Goal: Task Accomplishment & Management: Manage account settings

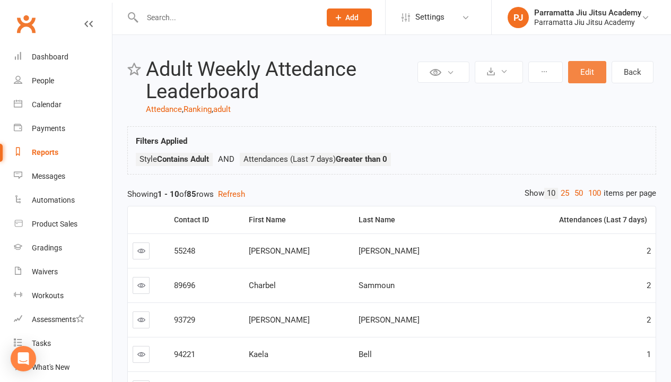
click at [587, 72] on button "Edit" at bounding box center [587, 72] width 38 height 22
